Goal: Information Seeking & Learning: Learn about a topic

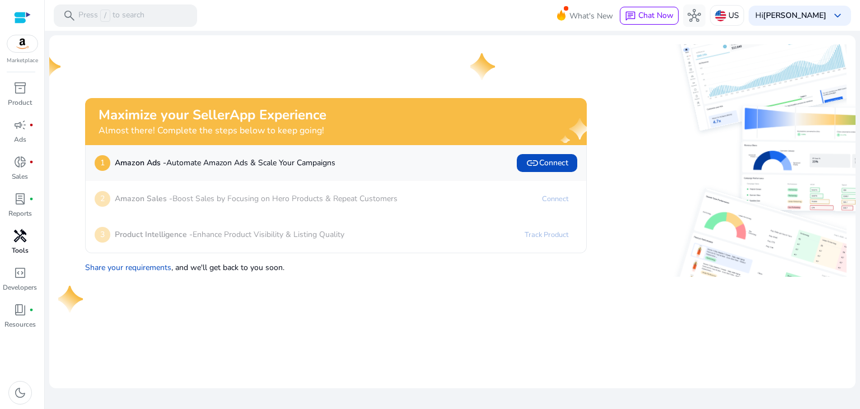
click at [20, 242] on span "handyman" at bounding box center [19, 235] width 13 height 13
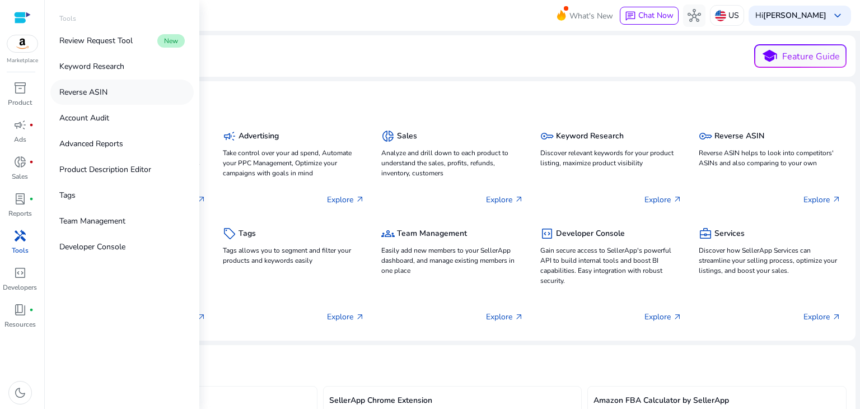
click at [97, 95] on p "Reverse ASIN" at bounding box center [83, 92] width 48 height 12
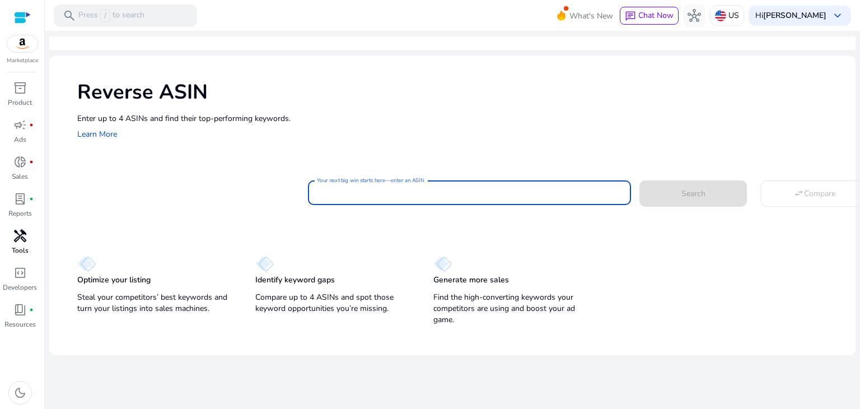
click at [350, 196] on input "Your next big win starts here—enter an ASIN" at bounding box center [469, 193] width 305 height 12
paste input "**********"
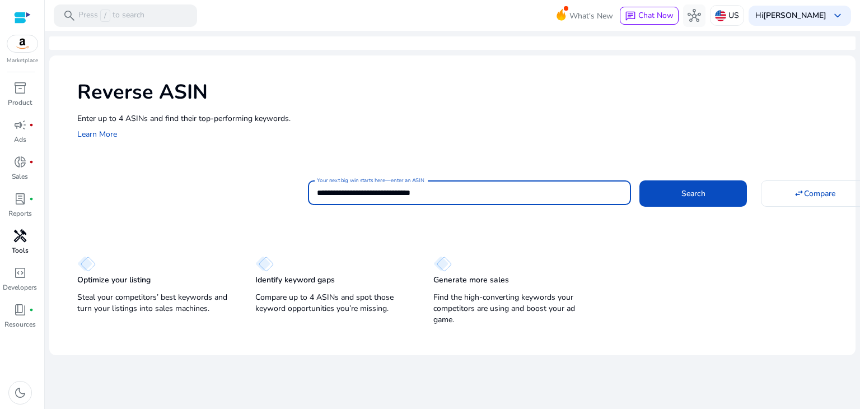
type input "**********"
click at [315, 191] on div "**********" at bounding box center [469, 192] width 323 height 25
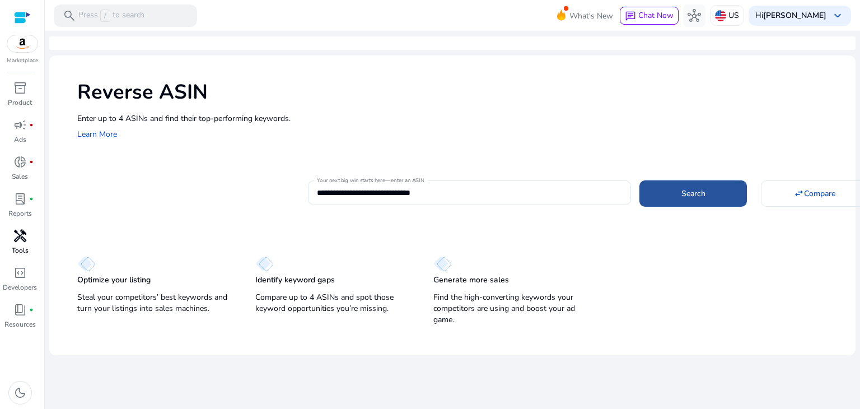
click at [685, 200] on span at bounding box center [694, 193] width 108 height 27
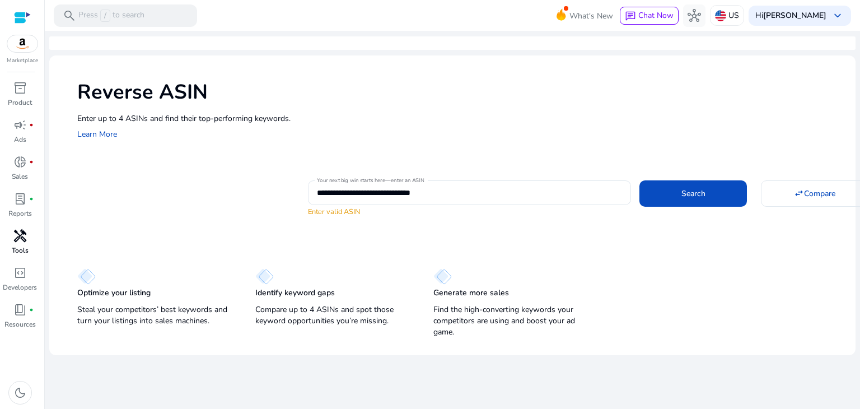
click at [26, 230] on span "handyman" at bounding box center [19, 235] width 13 height 13
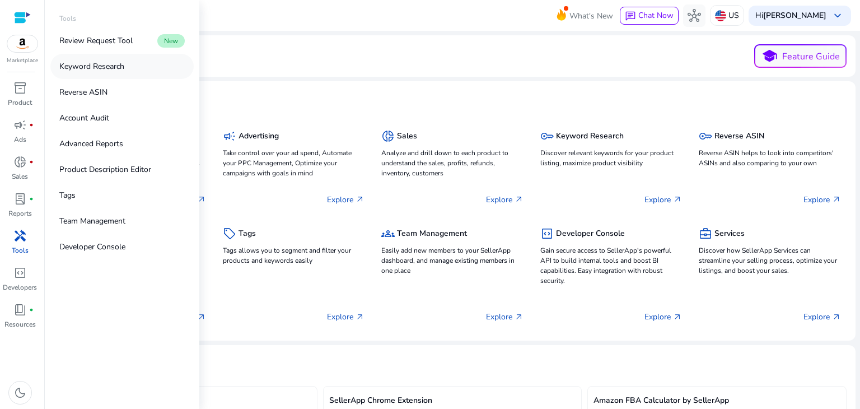
click at [106, 60] on p "Keyword Research" at bounding box center [91, 66] width 65 height 12
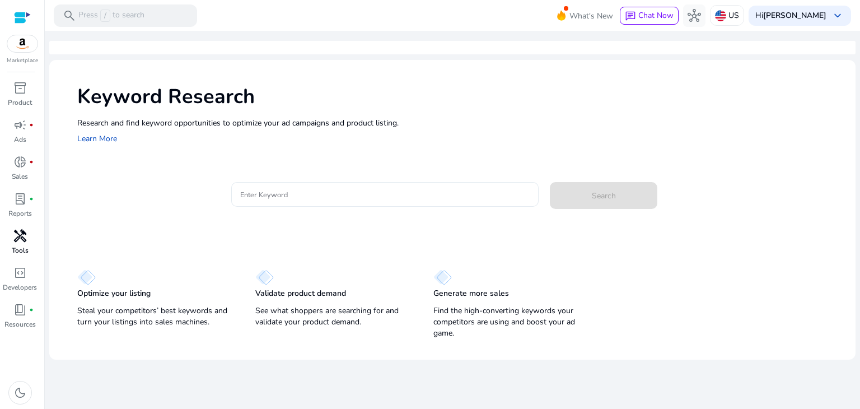
click at [309, 191] on input "Enter Keyword" at bounding box center [385, 194] width 290 height 12
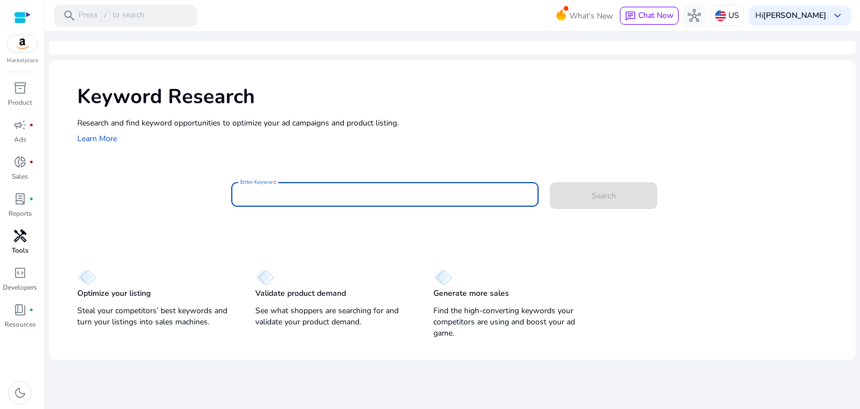
paste input "**********"
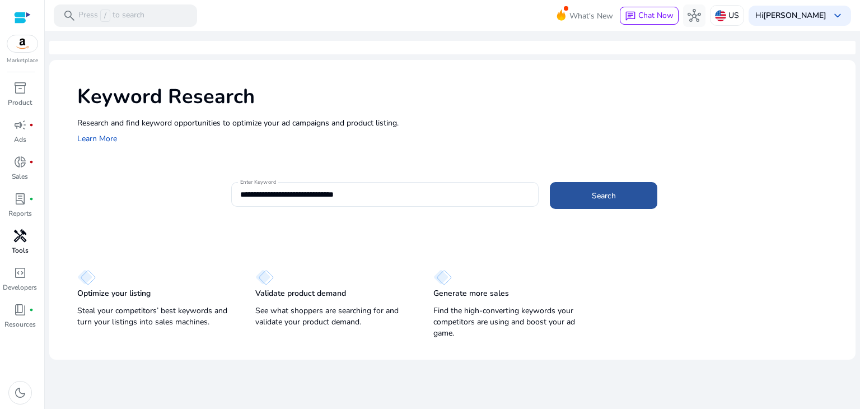
click at [593, 190] on span "Search" at bounding box center [604, 196] width 24 height 12
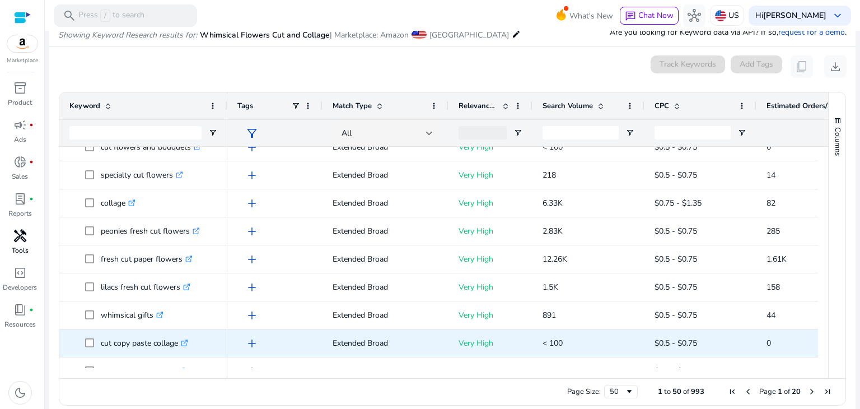
scroll to position [448, 0]
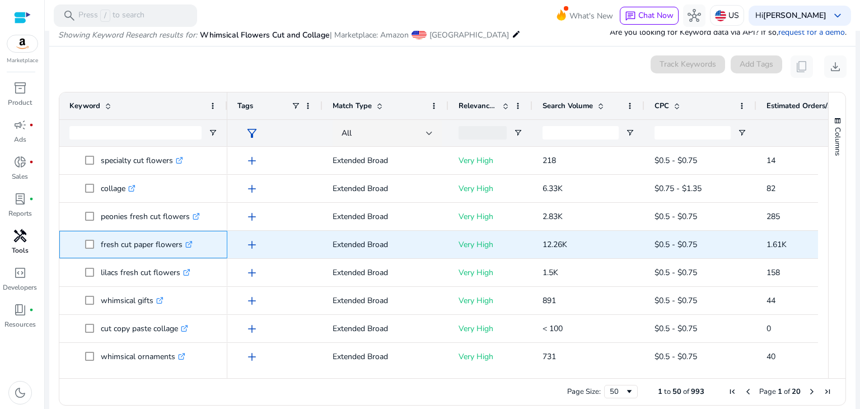
drag, startPoint x: 101, startPoint y: 240, endPoint x: 181, endPoint y: 244, distance: 80.7
click at [181, 244] on p "fresh cut paper flowers .st0{fill:#2c8af8}" at bounding box center [147, 244] width 92 height 23
copy p "fresh cut paper flowers"
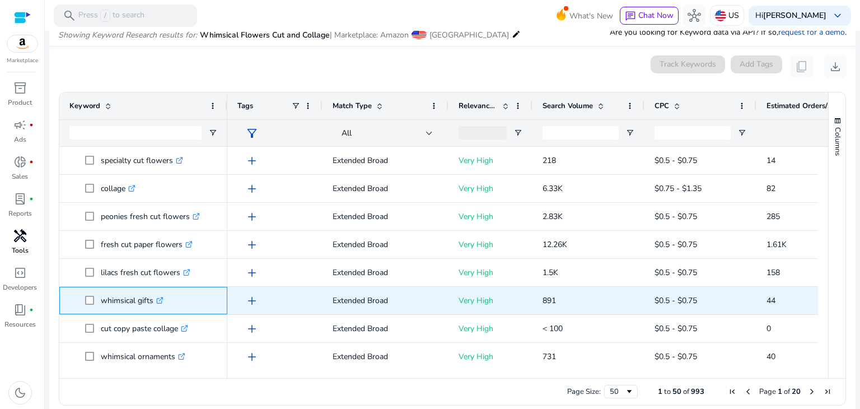
drag, startPoint x: 103, startPoint y: 299, endPoint x: 152, endPoint y: 300, distance: 49.3
click at [152, 300] on p "whimsical gifts .st0{fill:#2c8af8}" at bounding box center [132, 300] width 63 height 23
copy p "whimsical gifts"
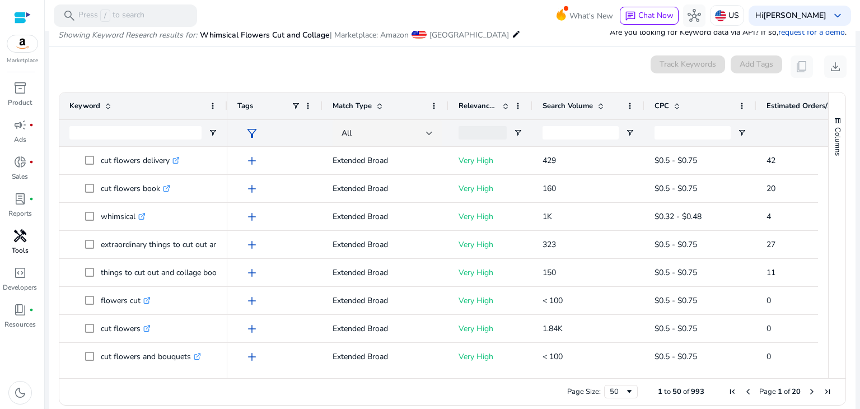
scroll to position [0, 0]
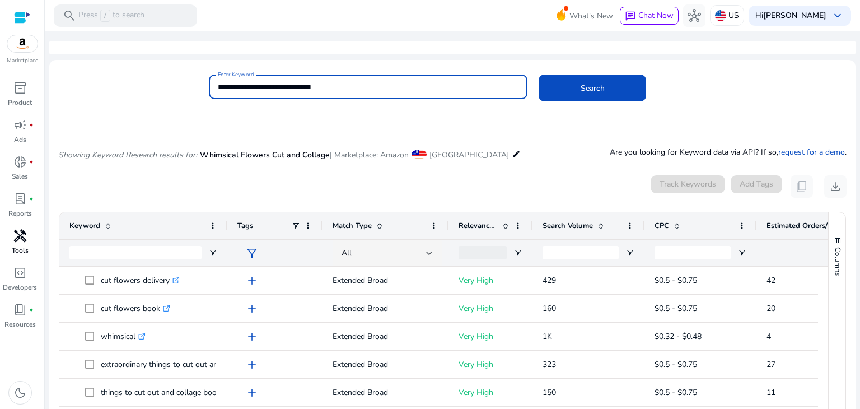
drag, startPoint x: 255, startPoint y: 89, endPoint x: 204, endPoint y: 90, distance: 51.5
click at [204, 90] on div "**********" at bounding box center [448, 92] width 798 height 36
type input "**********"
click at [539, 74] on button "Search" at bounding box center [593, 87] width 108 height 27
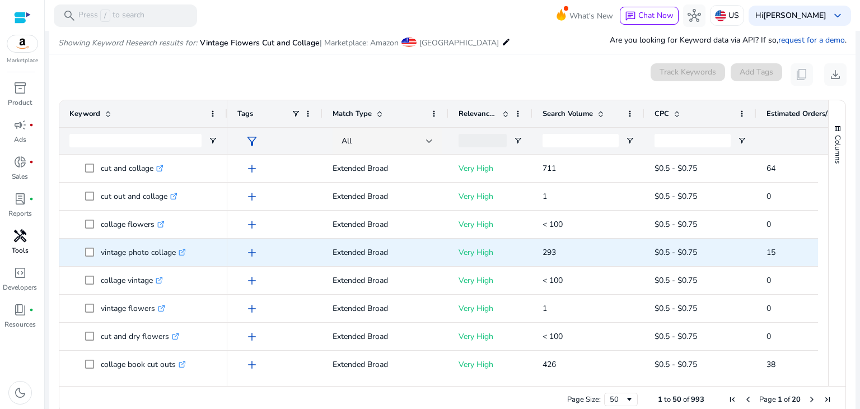
scroll to position [120, 0]
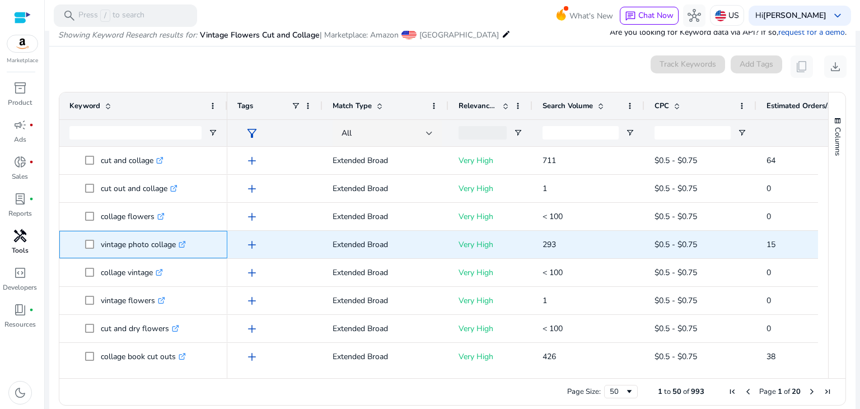
drag, startPoint x: 101, startPoint y: 244, endPoint x: 176, endPoint y: 249, distance: 75.7
click at [176, 249] on p "vintage photo collage .st0{fill:#2c8af8}" at bounding box center [143, 244] width 85 height 23
copy p "vintage photo collage"
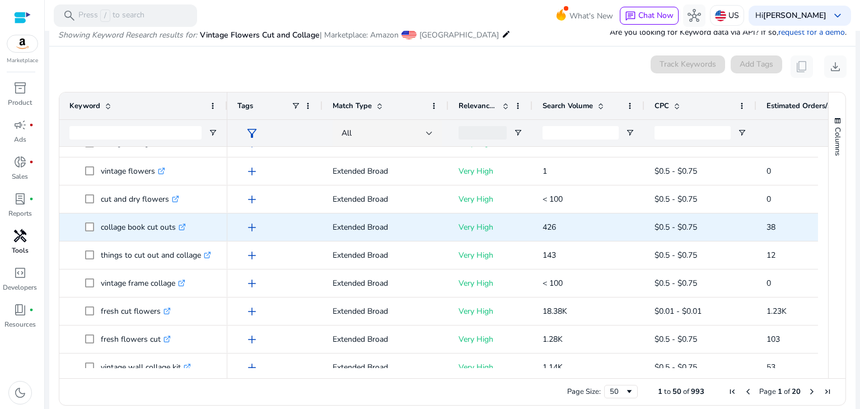
scroll to position [112, 0]
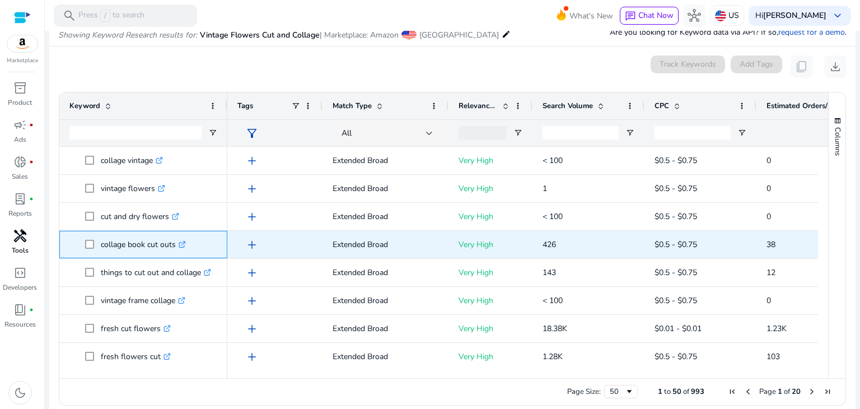
drag, startPoint x: 99, startPoint y: 243, endPoint x: 174, endPoint y: 245, distance: 75.1
click at [174, 245] on span "collage book cut outs .st0{fill:#2c8af8}" at bounding box center [151, 244] width 132 height 23
copy span "collage book cut outs"
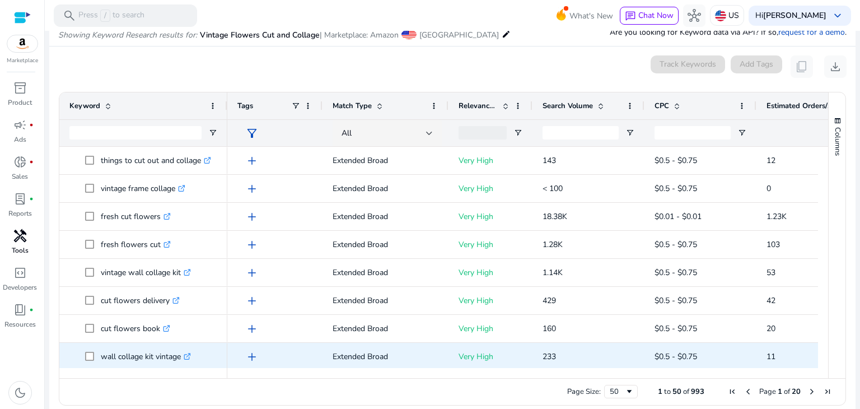
scroll to position [280, 0]
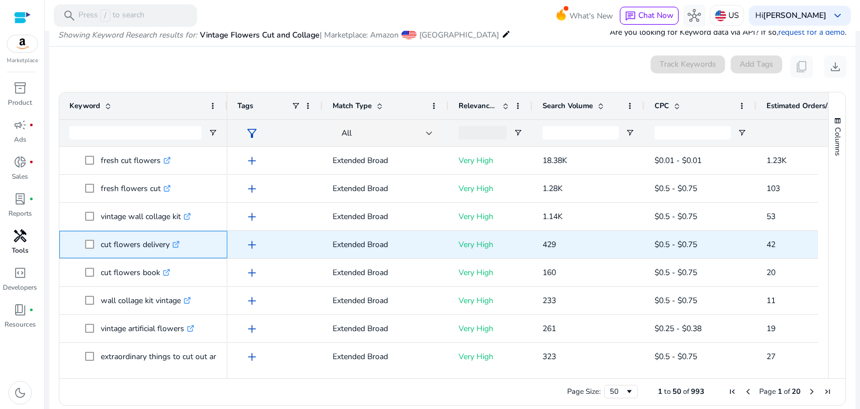
drag, startPoint x: 110, startPoint y: 244, endPoint x: 170, endPoint y: 244, distance: 59.9
click at [170, 244] on p "cut flowers delivery .st0{fill:#2c8af8}" at bounding box center [140, 244] width 79 height 23
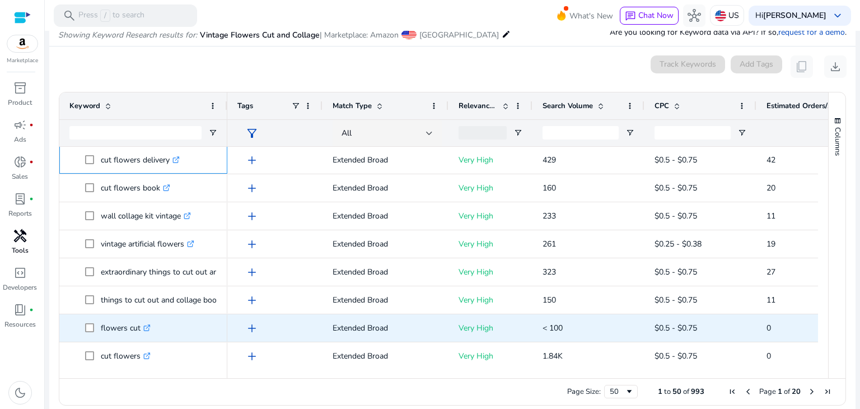
scroll to position [392, 0]
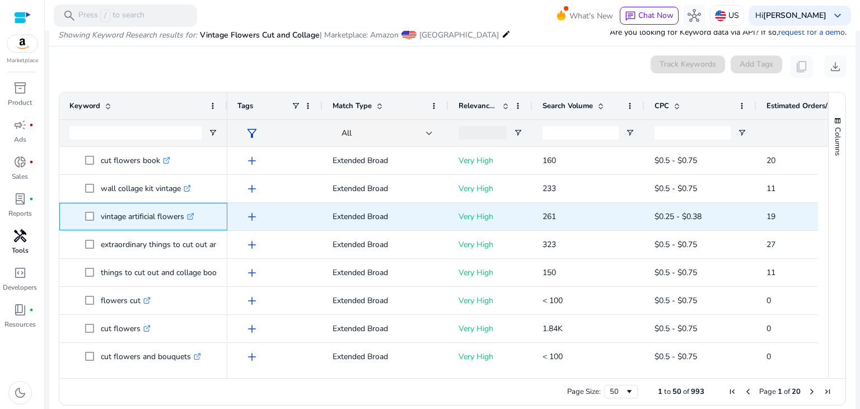
drag, startPoint x: 103, startPoint y: 216, endPoint x: 184, endPoint y: 217, distance: 81.2
click at [184, 217] on p "vintage artificial flowers .st0{fill:#2c8af8}" at bounding box center [148, 216] width 94 height 23
copy p "vintage artificial flowers"
